Goal: Check status: Check status

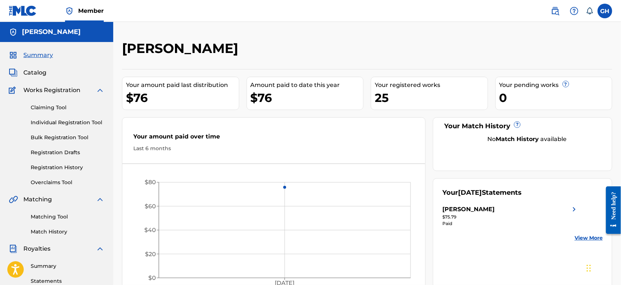
click at [37, 70] on span "Catalog" at bounding box center [34, 72] width 23 height 9
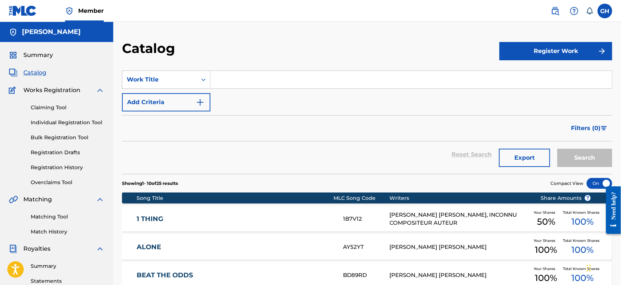
click at [56, 167] on link "Registration History" at bounding box center [68, 168] width 74 height 8
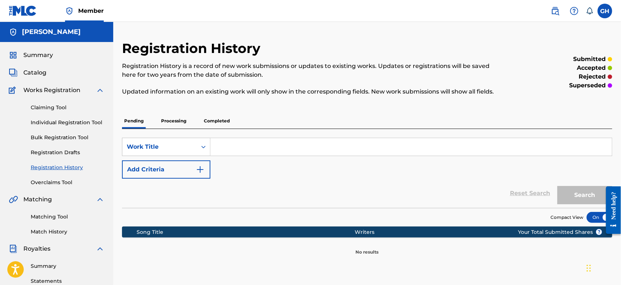
click at [177, 118] on p "Processing" at bounding box center [174, 120] width 30 height 15
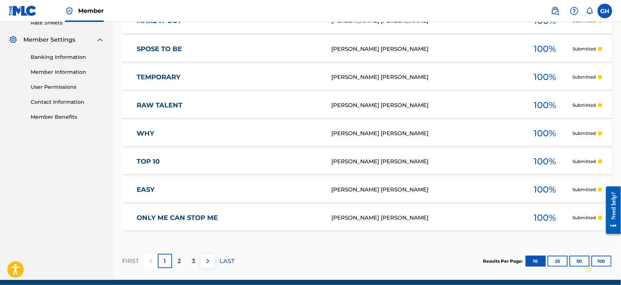
scroll to position [318, 0]
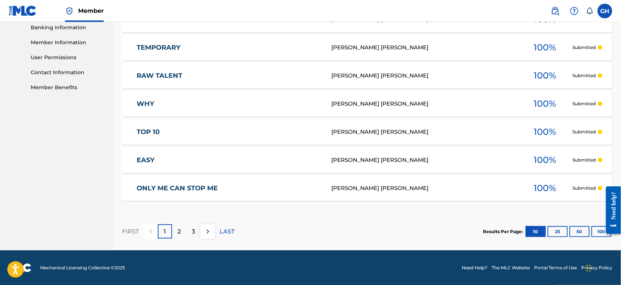
click at [184, 230] on div "2" at bounding box center [179, 231] width 14 height 14
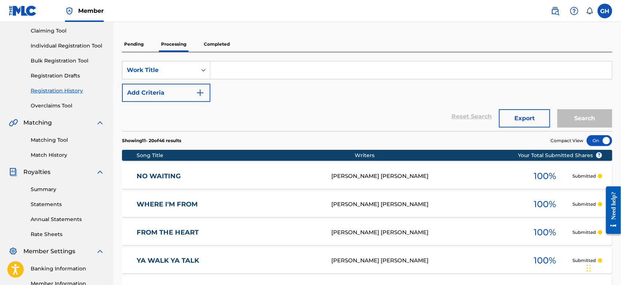
scroll to position [73, 0]
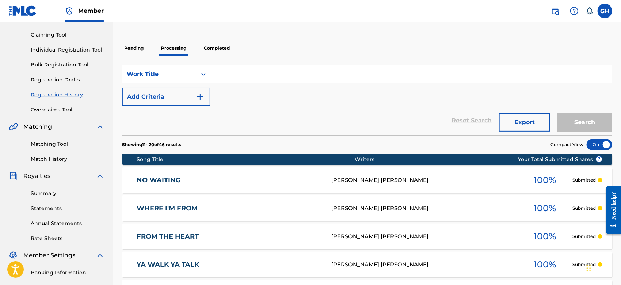
click at [221, 47] on p "Completed" at bounding box center [217, 48] width 30 height 15
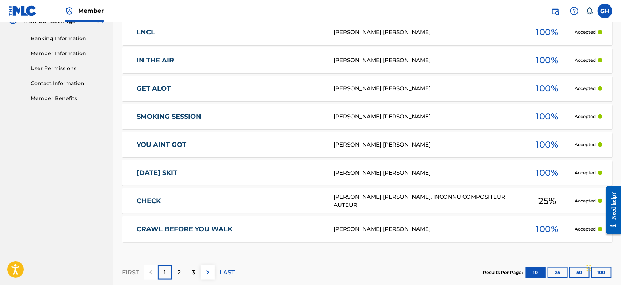
scroll to position [303, 0]
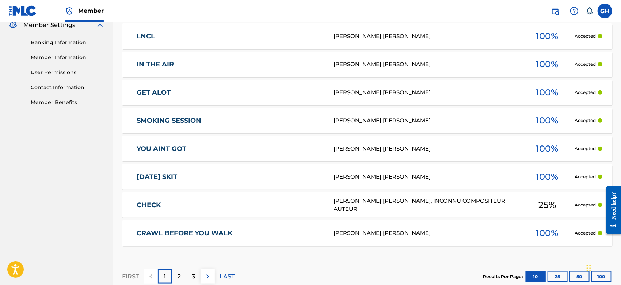
click at [181, 276] on div "2" at bounding box center [179, 276] width 14 height 14
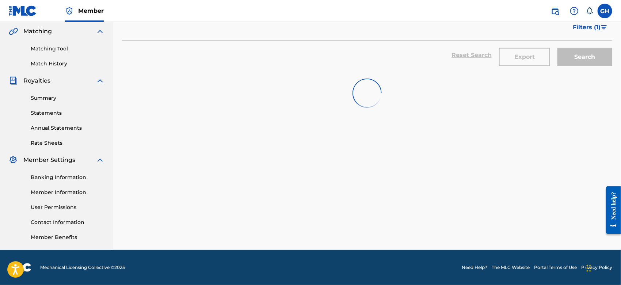
scroll to position [168, 0]
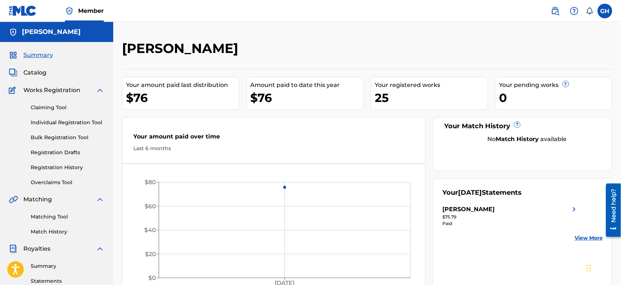
click at [46, 164] on link "Registration History" at bounding box center [68, 168] width 74 height 8
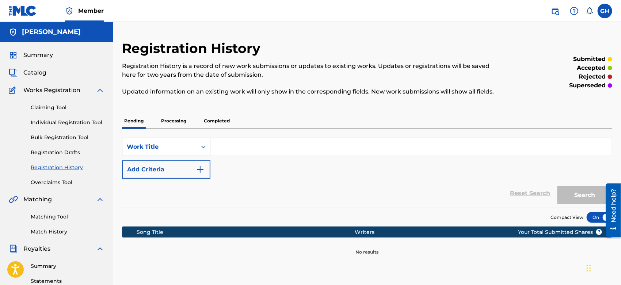
click at [223, 120] on p "Completed" at bounding box center [217, 120] width 30 height 15
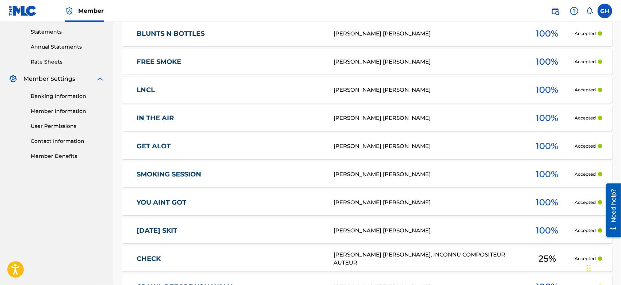
scroll to position [348, 0]
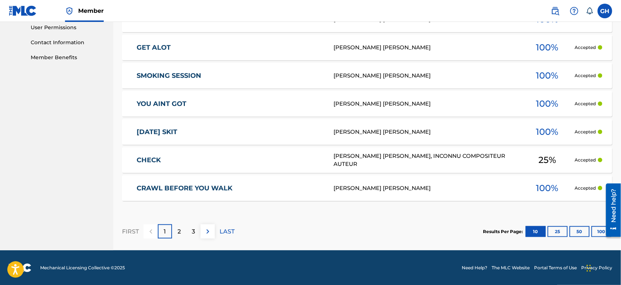
click at [183, 232] on div "2" at bounding box center [179, 231] width 14 height 14
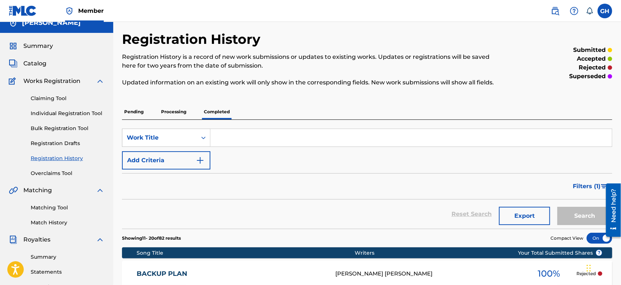
scroll to position [0, 0]
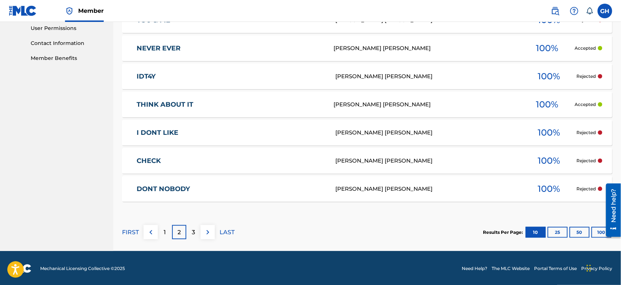
drag, startPoint x: 623, startPoint y: 167, endPoint x: 18, endPoint y: 52, distance: 615.3
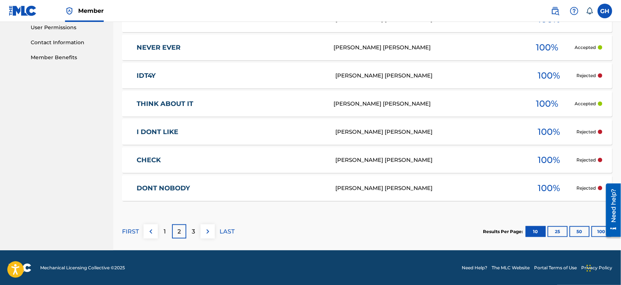
click at [165, 231] on p "1" at bounding box center [165, 231] width 2 height 9
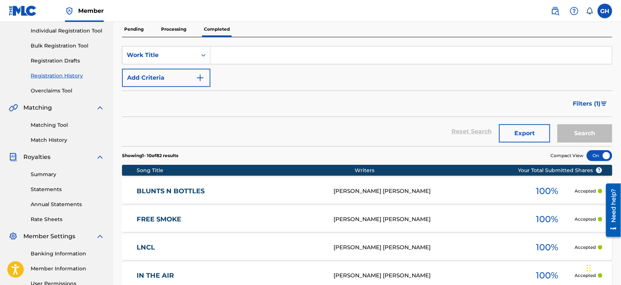
scroll to position [0, 0]
